Goal: Task Accomplishment & Management: Manage account settings

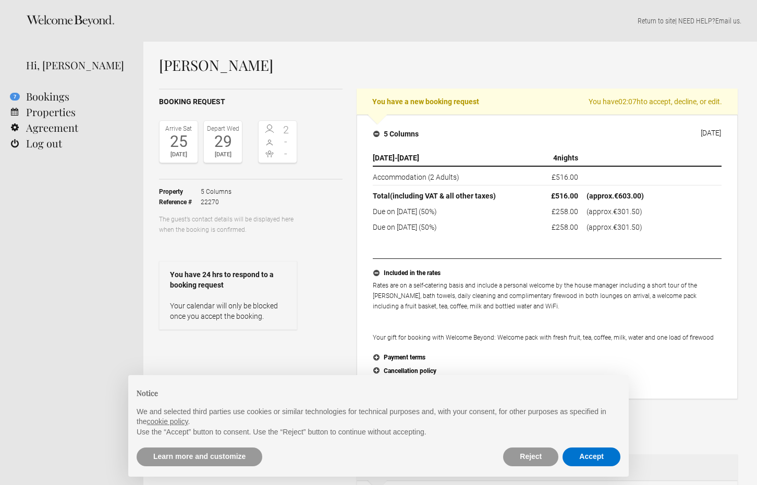
select select "EUR"
click at [597, 459] on button "Accept" at bounding box center [591, 457] width 58 height 19
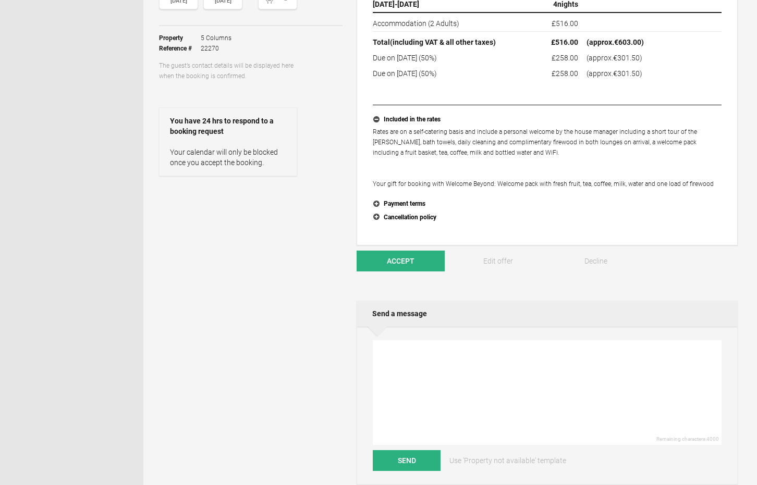
scroll to position [205, 0]
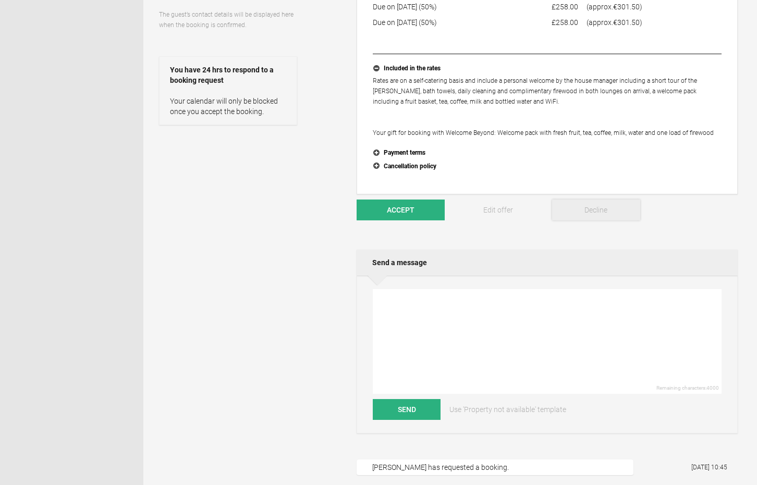
click at [594, 212] on span "Decline" at bounding box center [595, 210] width 23 height 8
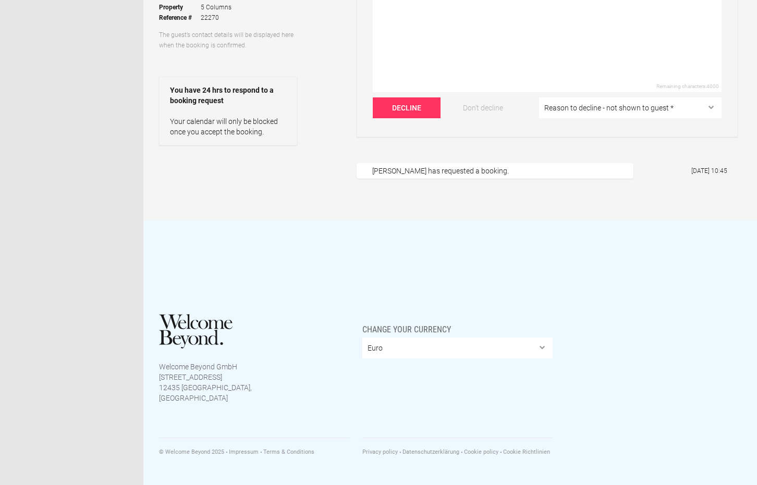
scroll to position [0, 0]
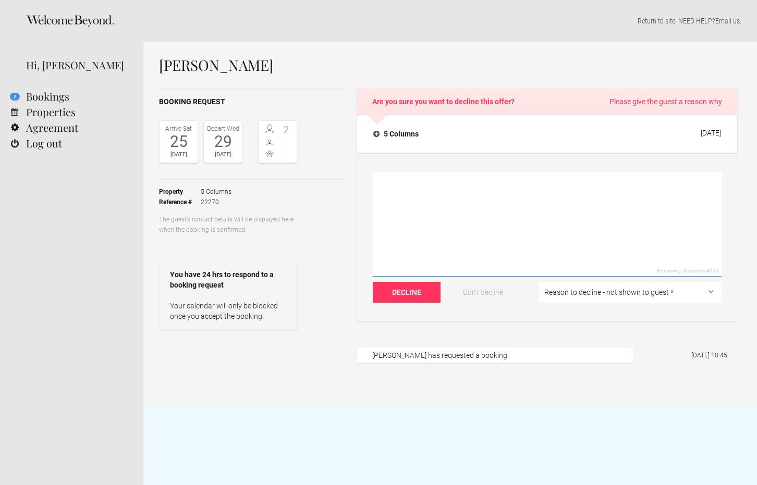
click at [386, 181] on textarea at bounding box center [547, 224] width 349 height 105
drag, startPoint x: 397, startPoint y: 425, endPoint x: 479, endPoint y: 179, distance: 258.9
click at [479, 179] on textarea "Hi [PERSON_NAME], We did communicate on the 22nd of `September direct" at bounding box center [547, 224] width 349 height 105
click at [618, 183] on textarea "Hi [PERSON_NAME], We did communicate directly on the 22nd of `September direct" at bounding box center [547, 224] width 349 height 105
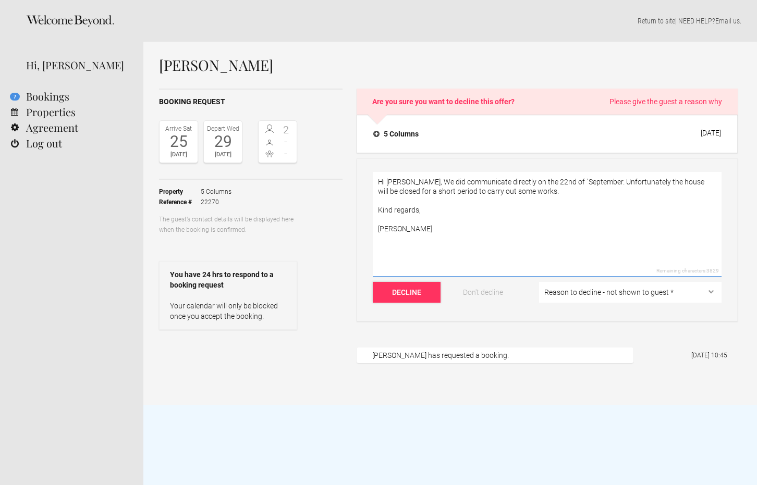
type textarea "Hi [PERSON_NAME], We did communicate directly on the 22nd of `September. Unfort…"
click at [404, 288] on button "Decline" at bounding box center [407, 292] width 68 height 21
click at [417, 292] on button "Decline" at bounding box center [407, 292] width 68 height 21
select select "The dates are not available"
click at [415, 296] on button "Decline" at bounding box center [407, 292] width 68 height 21
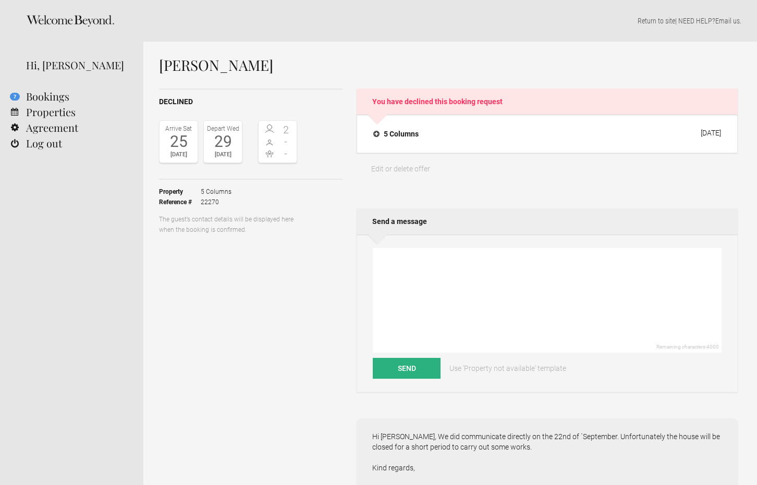
select select "EUR"
